Goal: Task Accomplishment & Management: Use online tool/utility

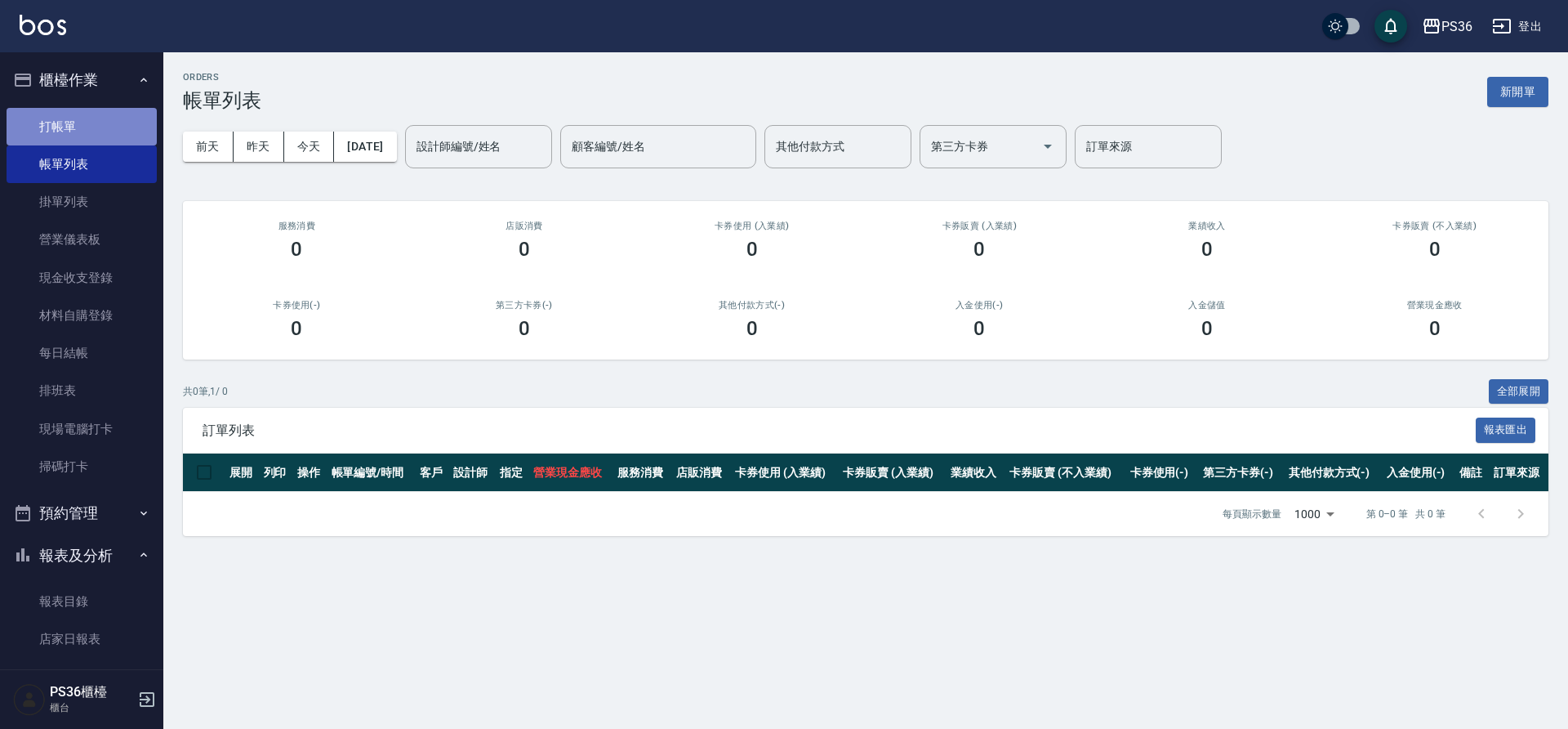
click at [100, 117] on link "打帳單" at bounding box center [81, 127] width 151 height 38
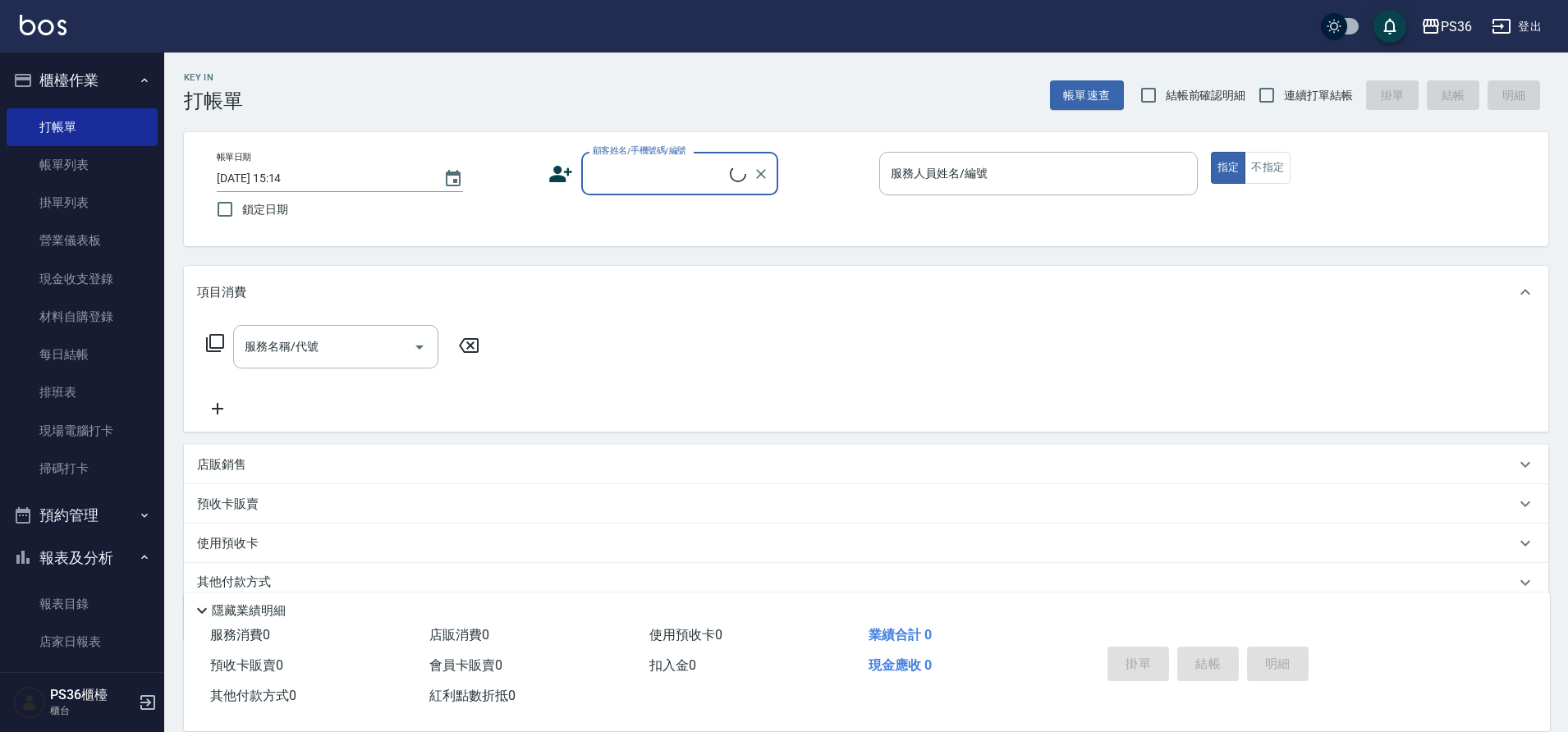
scroll to position [67, 0]
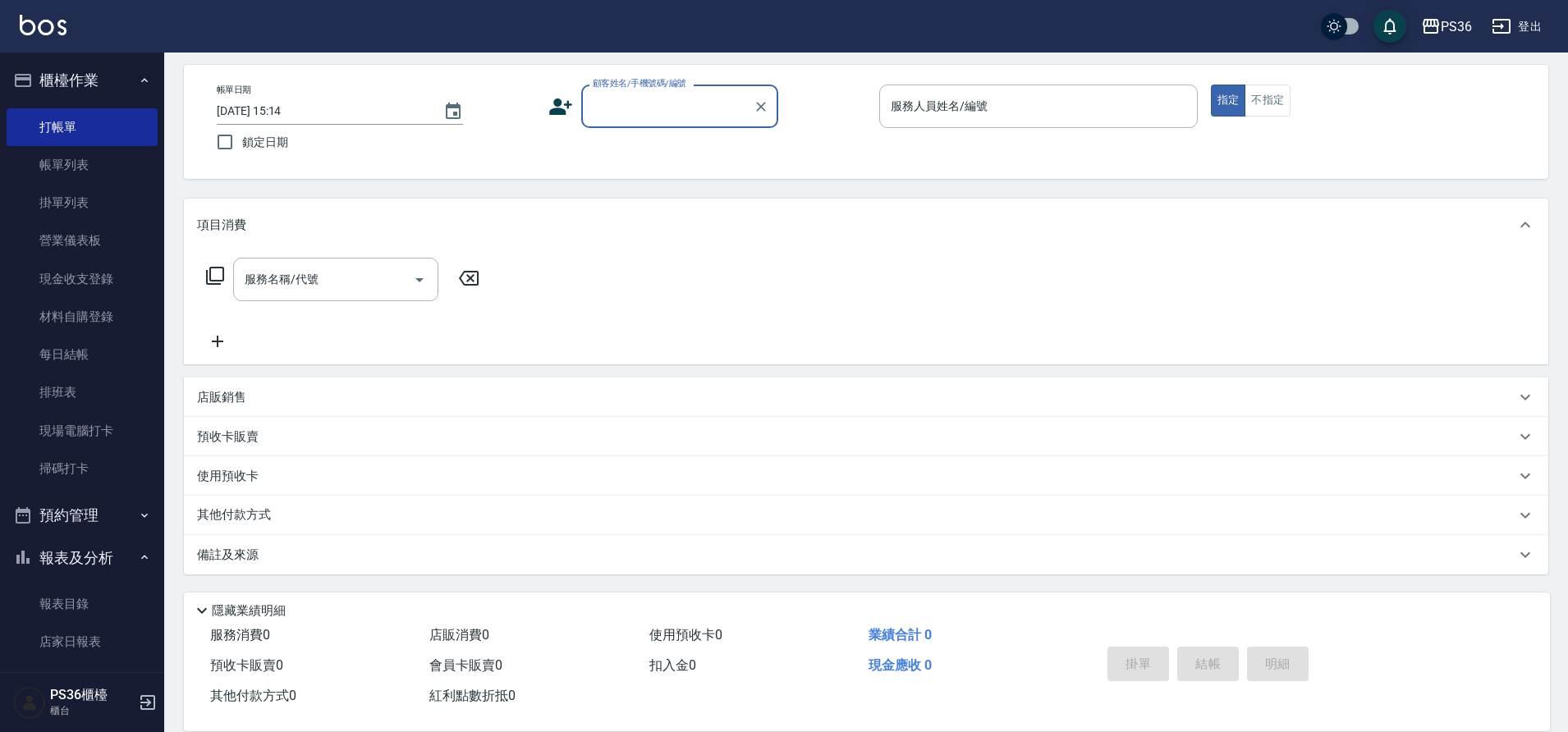
click at [239, 398] on p "店販銷售" at bounding box center [221, 398] width 49 height 18
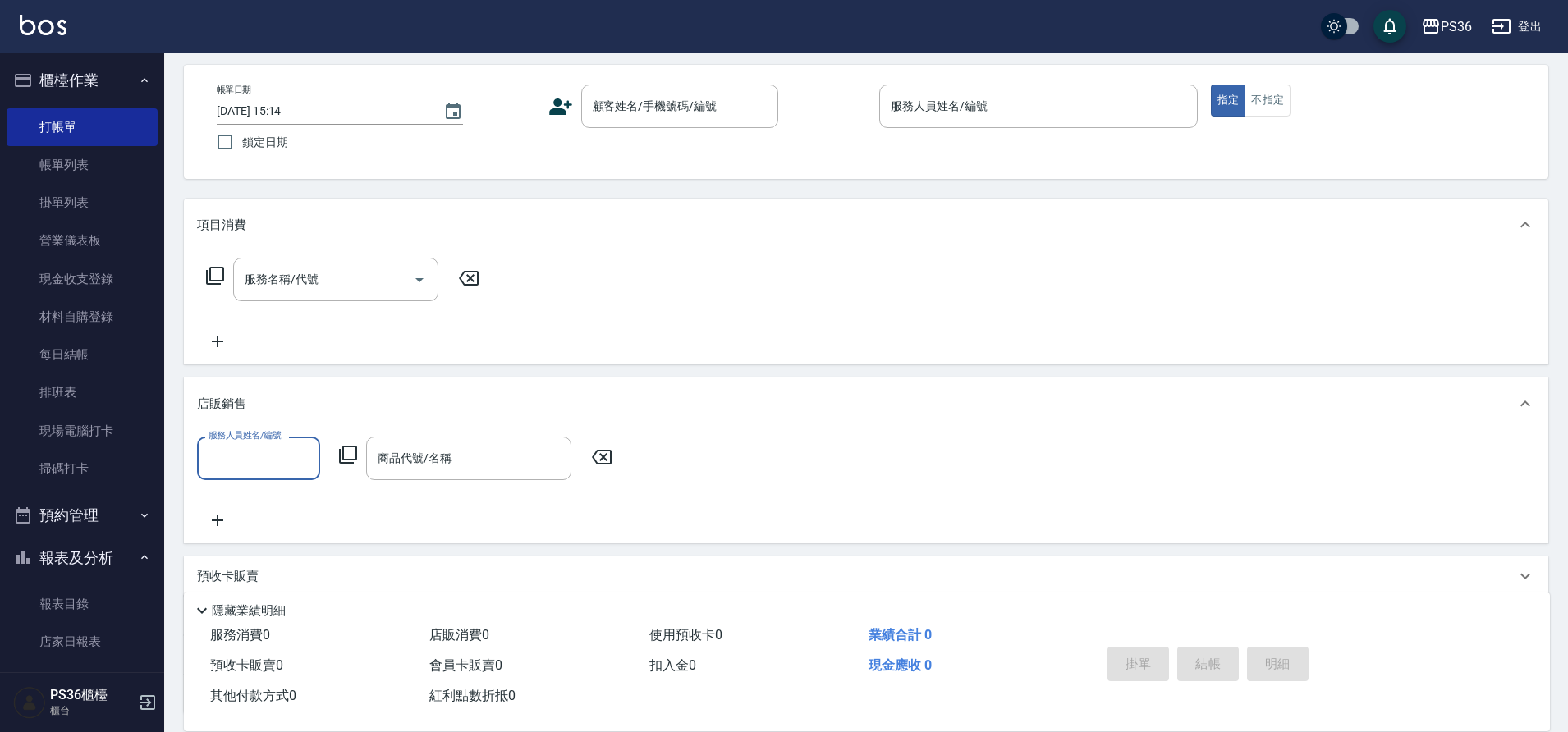
scroll to position [0, 0]
type input "摩"
type input "Ruby-4"
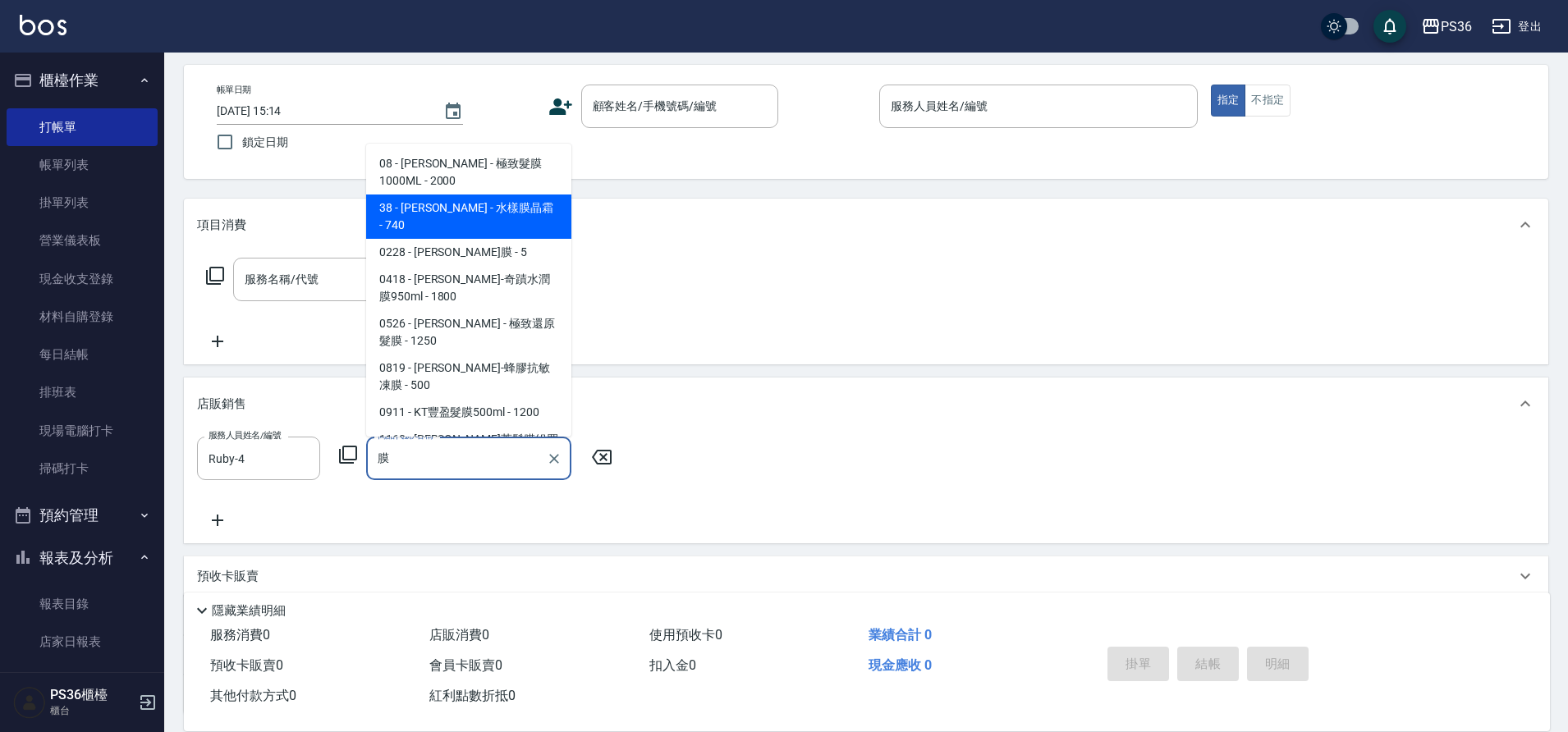
click at [532, 206] on span "38 - [PERSON_NAME] - 水樣膜晶霜 - 740" at bounding box center [468, 216] width 205 height 45
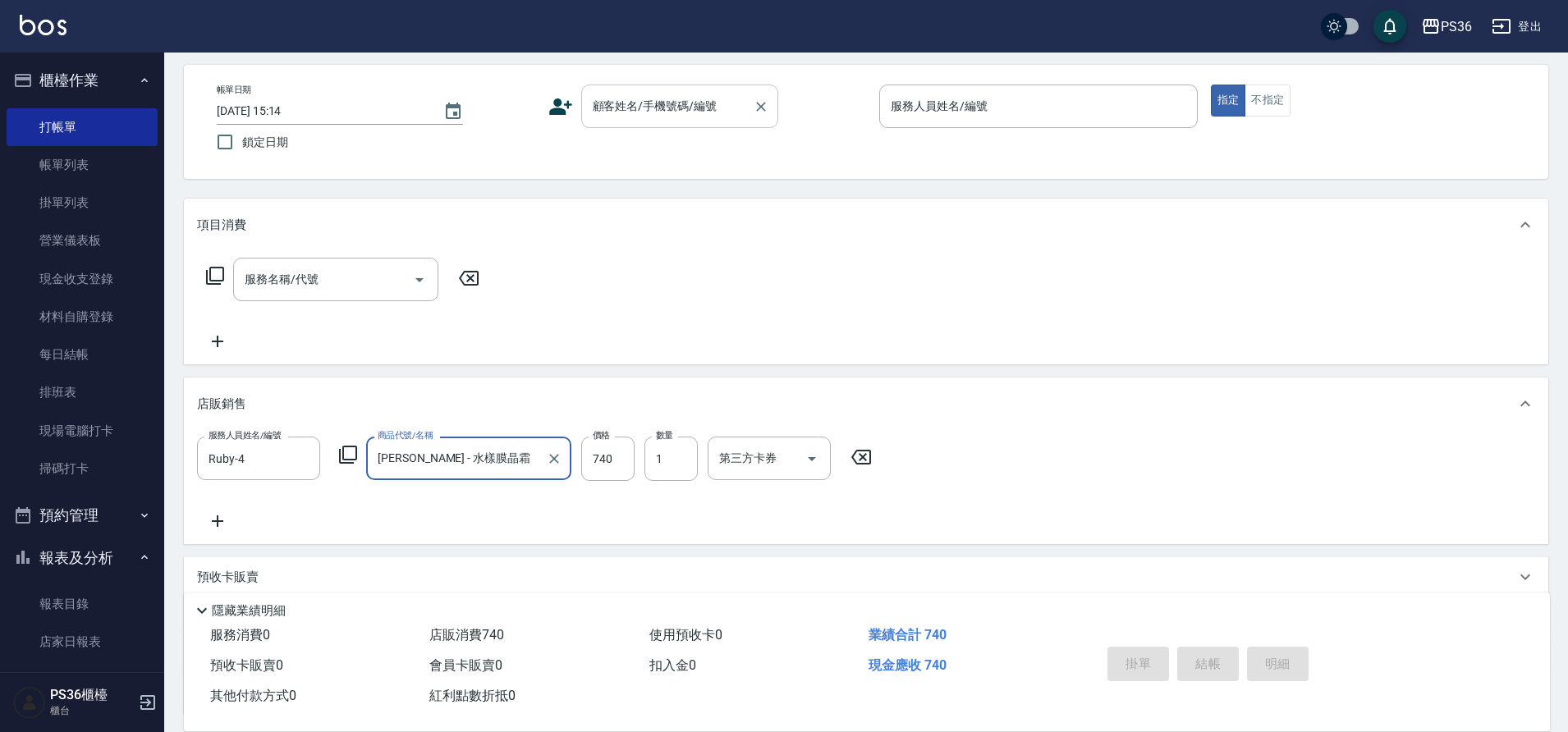
type input "[PERSON_NAME] - 水樣膜晶霜"
click at [609, 113] on input "顧客姓名/手機號碼/編號" at bounding box center [667, 106] width 158 height 29
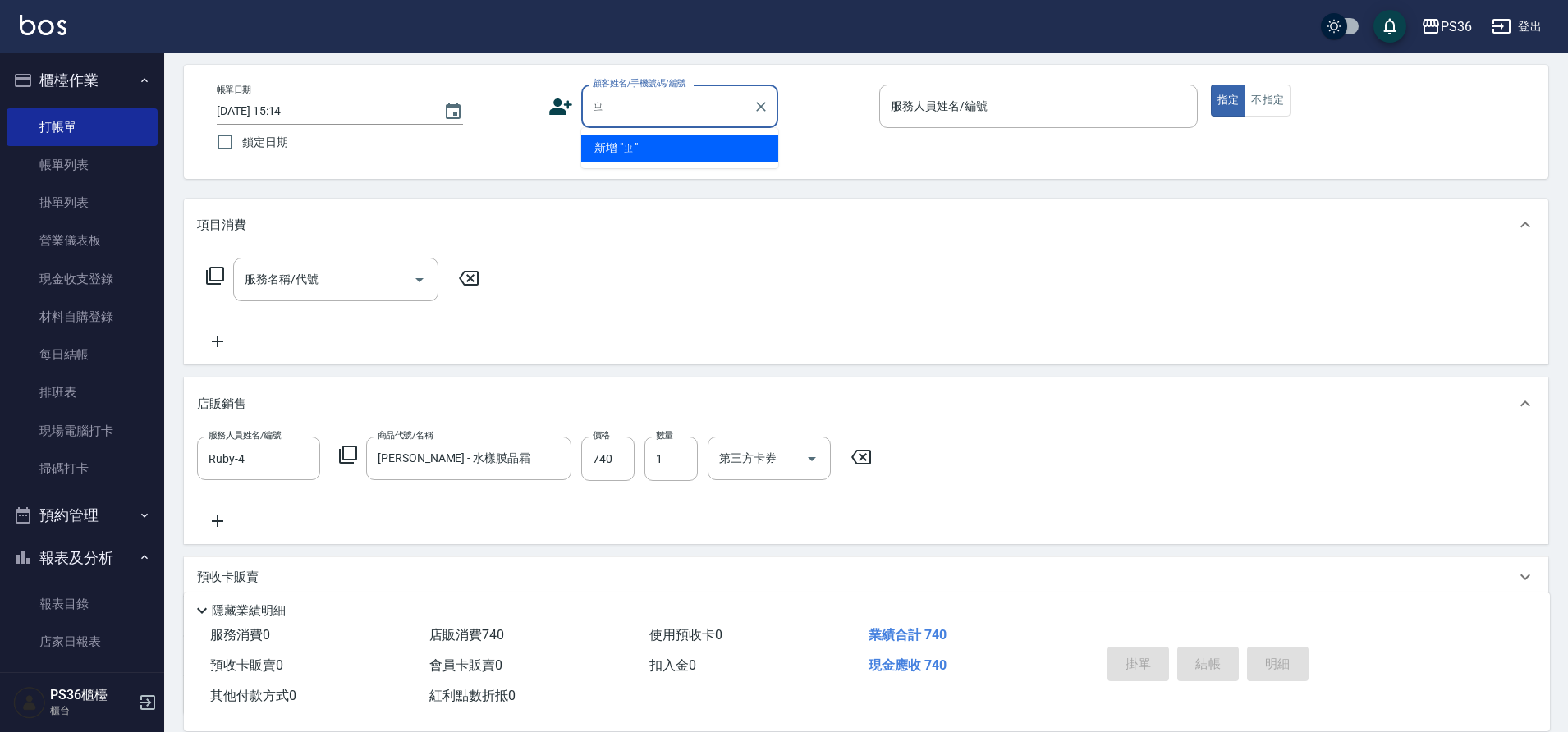
type input "'"
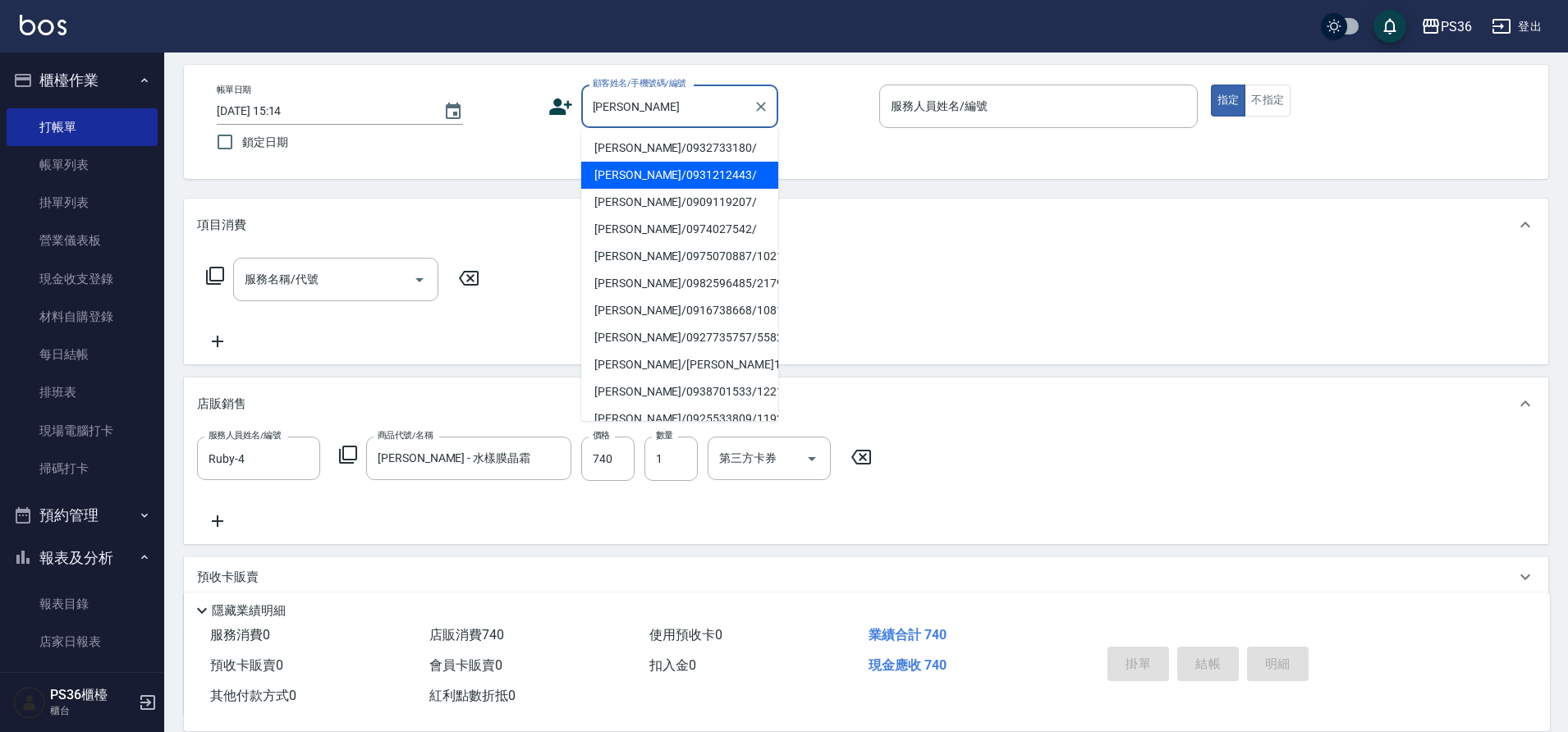
click at [615, 184] on li "[PERSON_NAME]/0931212443/" at bounding box center [679, 175] width 197 height 27
type input "[PERSON_NAME]/0931212443/"
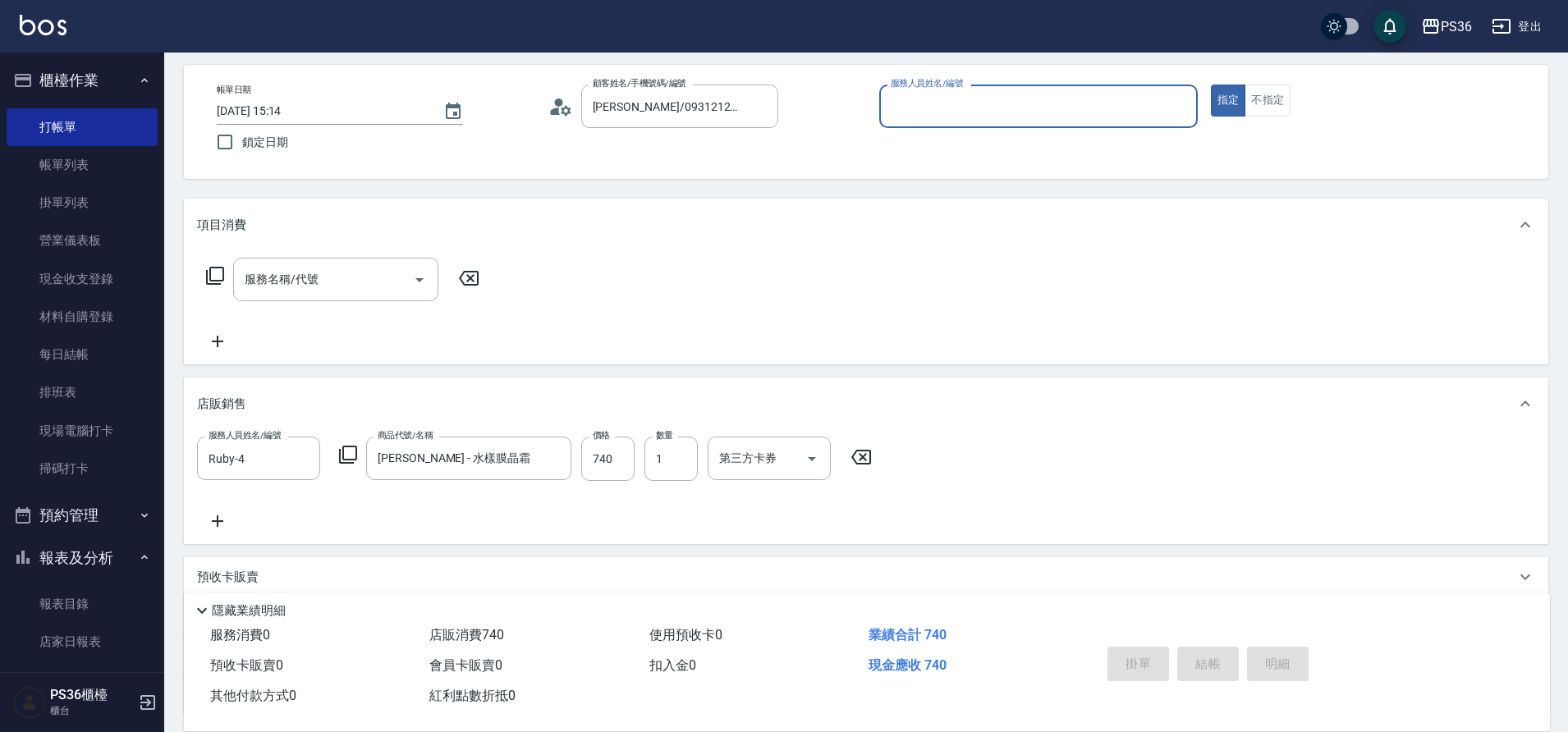
type input "Ruby-4"
click at [325, 268] on input "服務名稱/代號" at bounding box center [323, 279] width 165 height 29
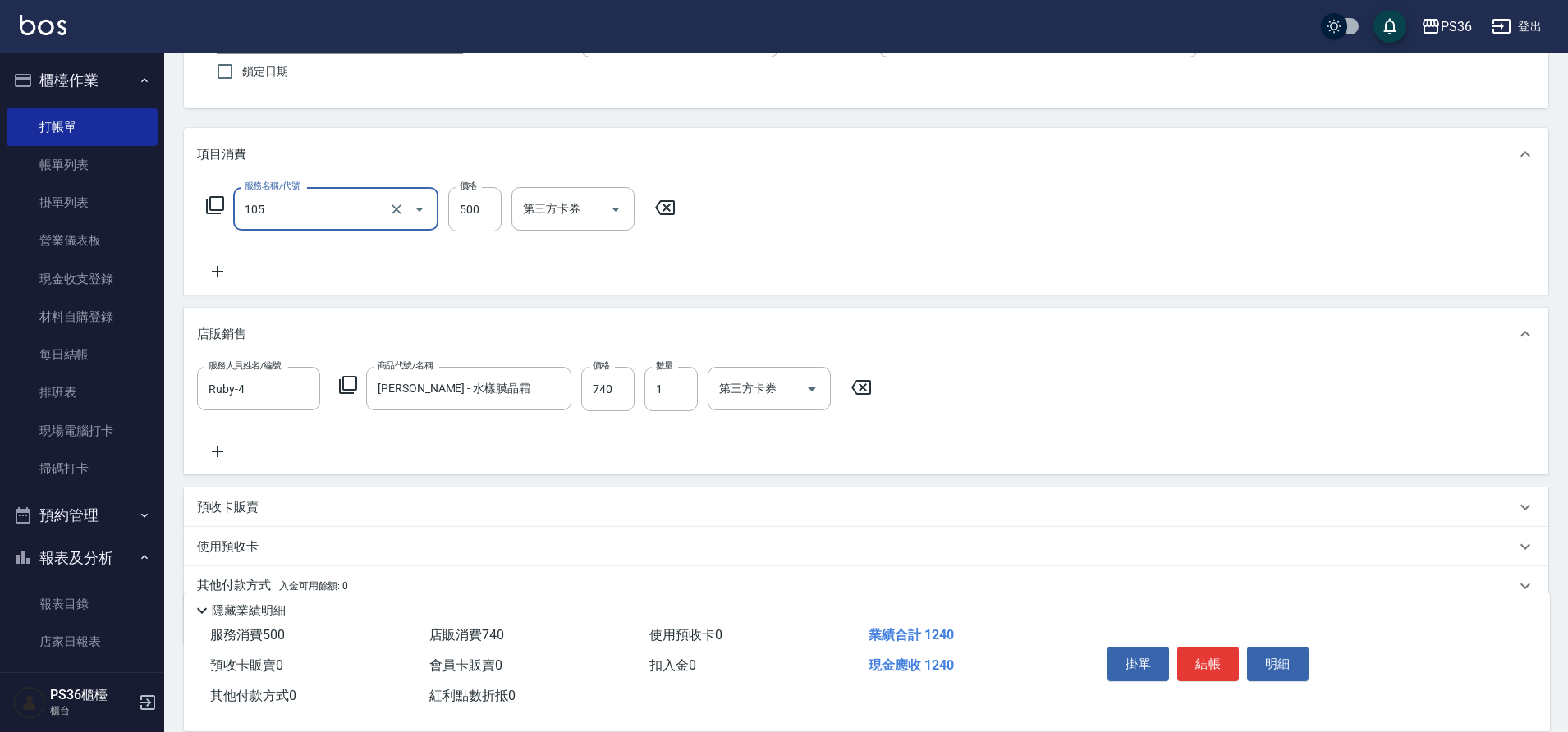
scroll to position [208, 0]
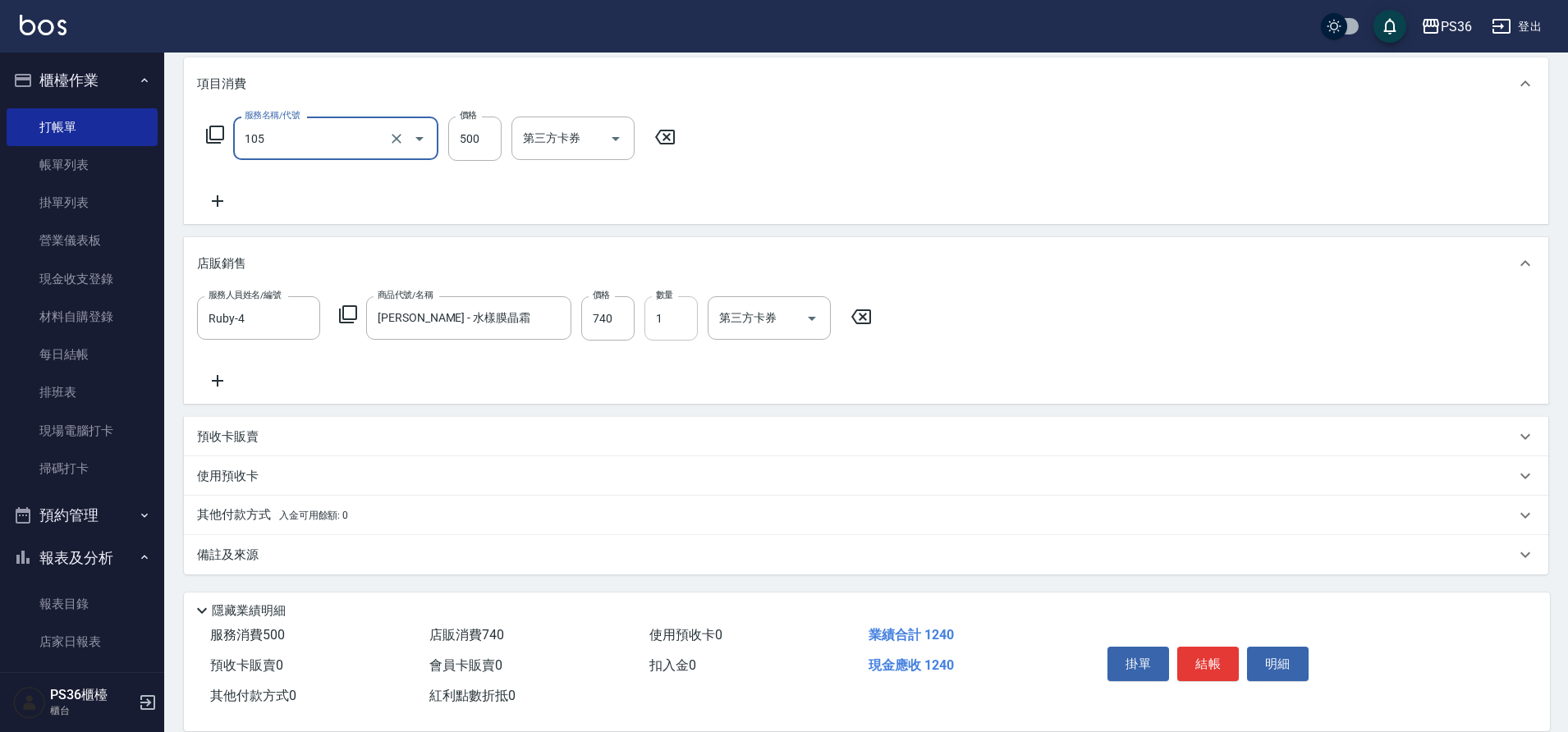
type input "A級單剪(105)"
click at [663, 327] on input "1" at bounding box center [670, 319] width 53 height 45
type input "2"
click at [1212, 657] on button "結帳" at bounding box center [1208, 663] width 61 height 34
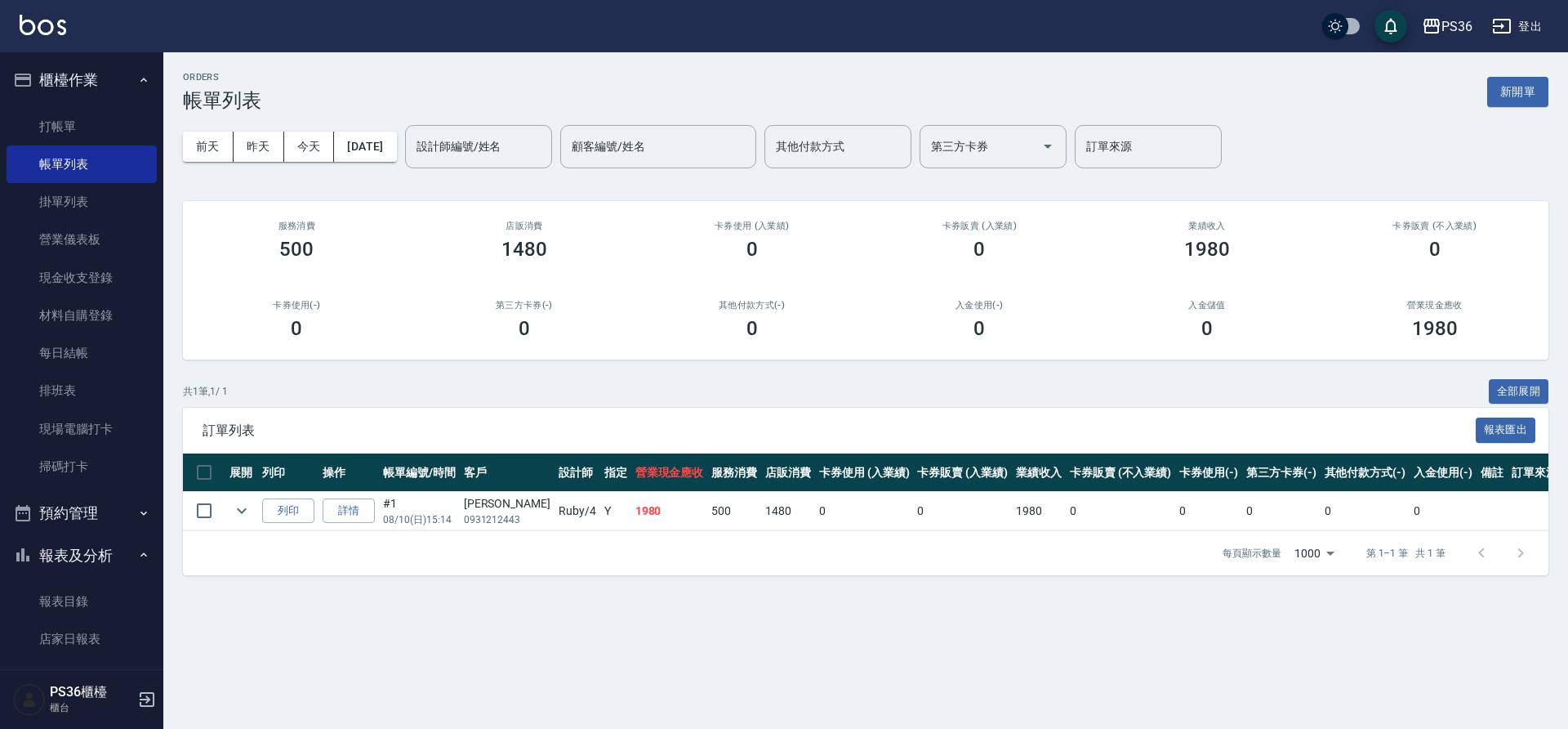
click at [791, 416] on div "訂單列表 報表匯出" at bounding box center [865, 430] width 1366 height 45
